Goal: Find contact information: Find contact information

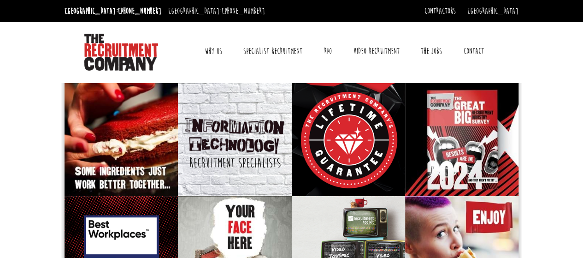
click at [478, 51] on link "Contact" at bounding box center [474, 51] width 34 height 23
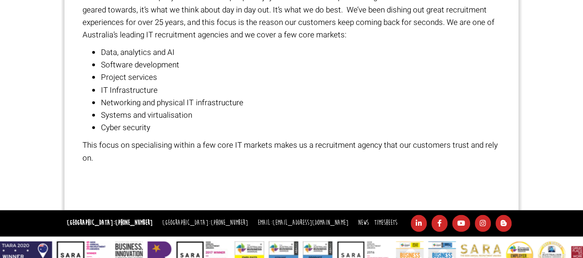
scroll to position [660, 0]
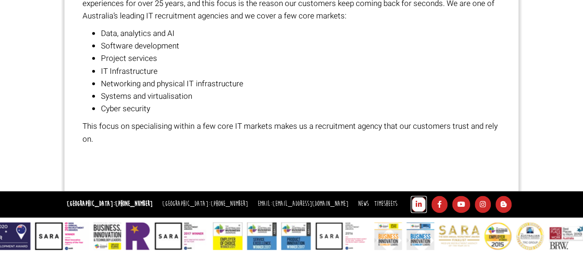
click at [421, 199] on icon at bounding box center [419, 204] width 16 height 17
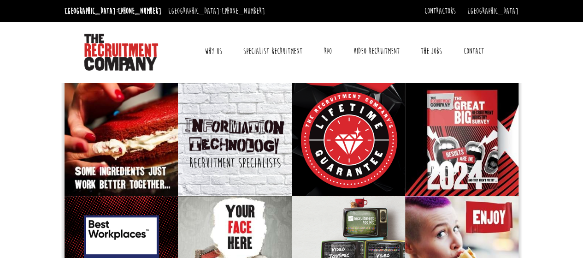
click at [465, 53] on link "Contact" at bounding box center [474, 51] width 34 height 23
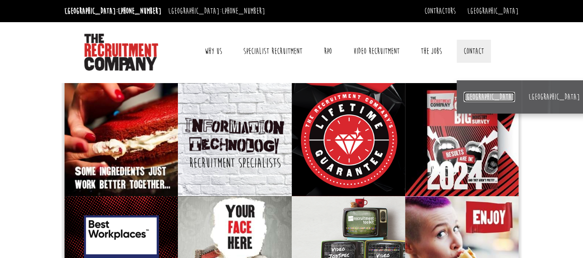
click at [476, 98] on link "[GEOGRAPHIC_DATA]" at bounding box center [489, 97] width 51 height 10
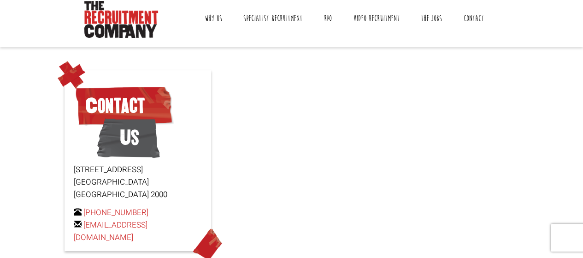
scroll to position [46, 0]
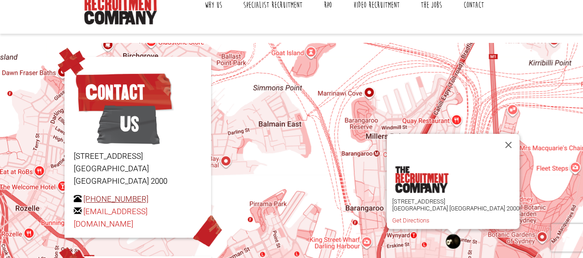
drag, startPoint x: 160, startPoint y: 187, endPoint x: 84, endPoint y: 187, distance: 76.1
click at [84, 193] on p "+61 2 8346 6700 hello@therecruitmentcompany.com" at bounding box center [138, 212] width 128 height 38
copy link "[PHONE_NUMBER]"
